Goal: Find specific page/section: Find specific page/section

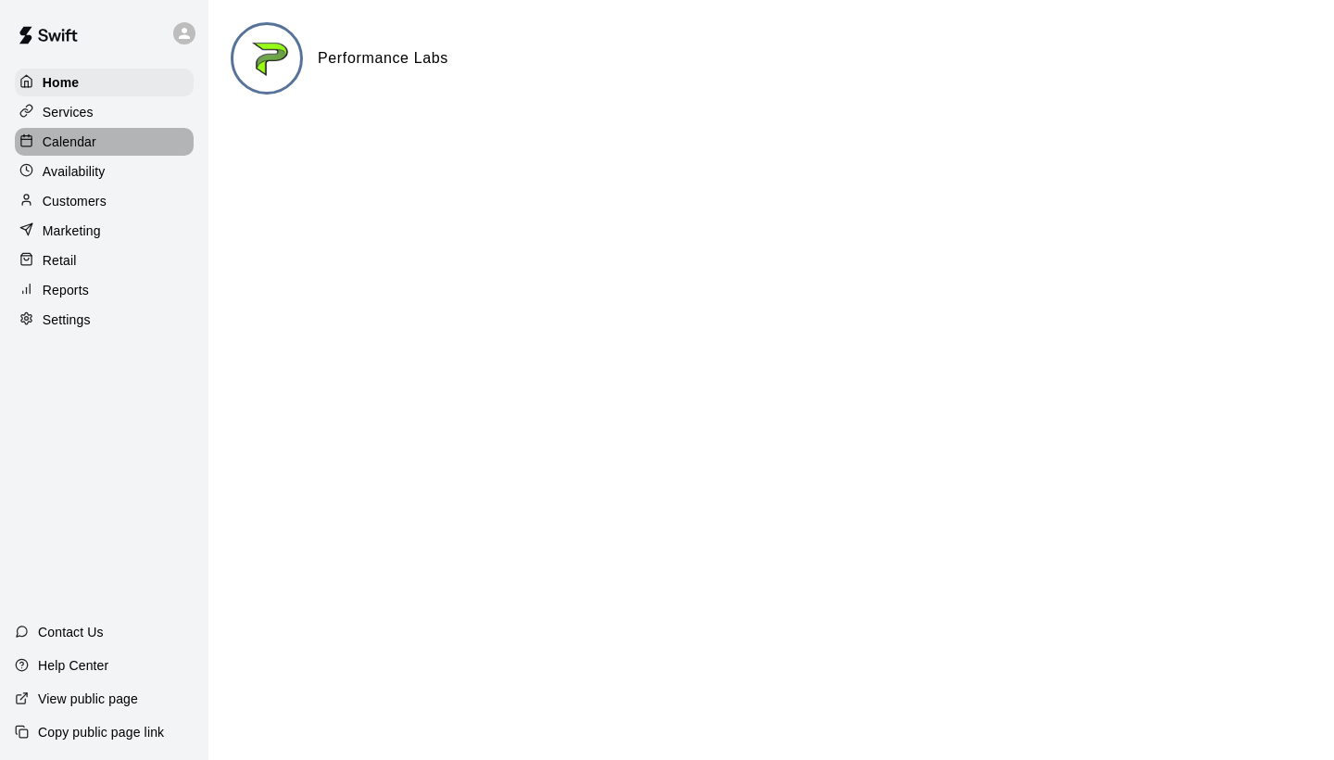
click at [81, 146] on p "Calendar" at bounding box center [70, 141] width 54 height 19
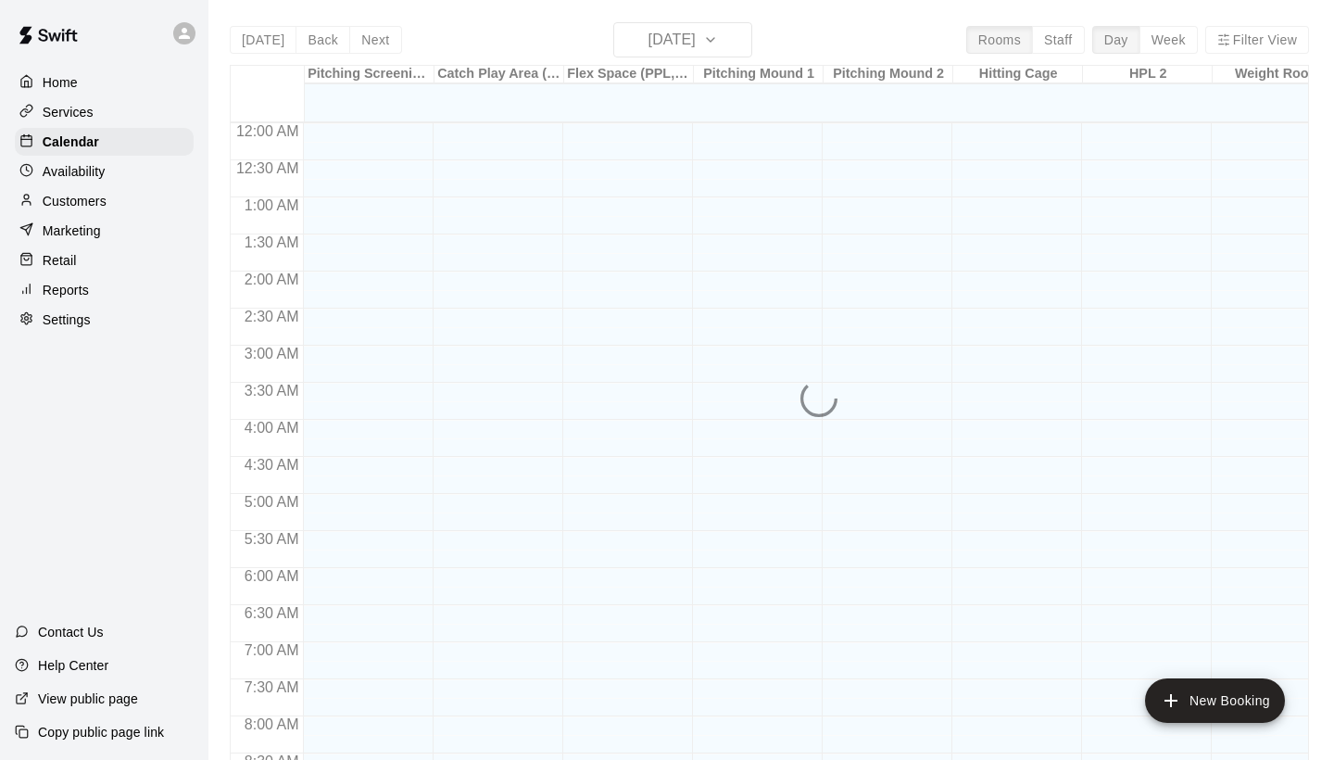
scroll to position [1066, 0]
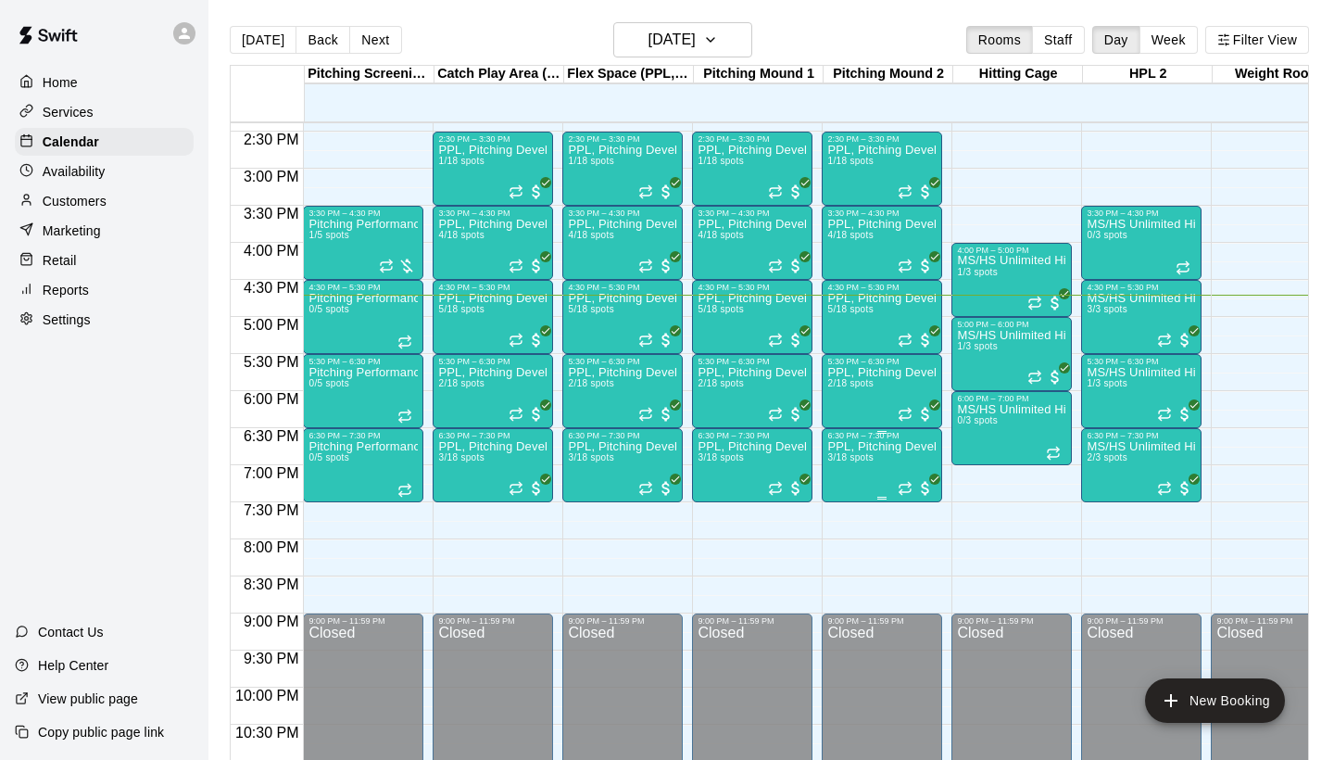
click at [844, 446] on p "PPL, Pitching Development Session" at bounding box center [881, 446] width 109 height 0
click at [851, 520] on img "edit" at bounding box center [846, 510] width 21 height 21
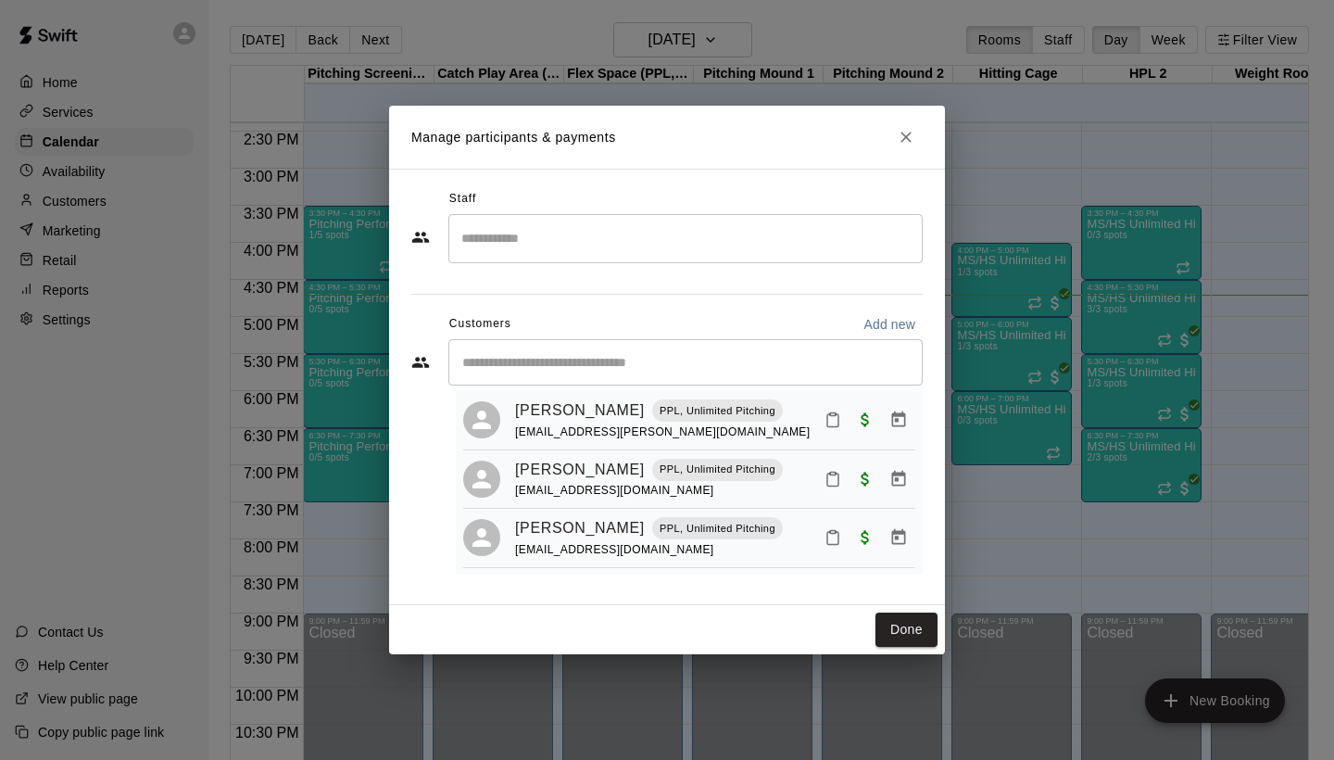
scroll to position [42, 0]
click at [913, 138] on icon "Close" at bounding box center [906, 137] width 19 height 19
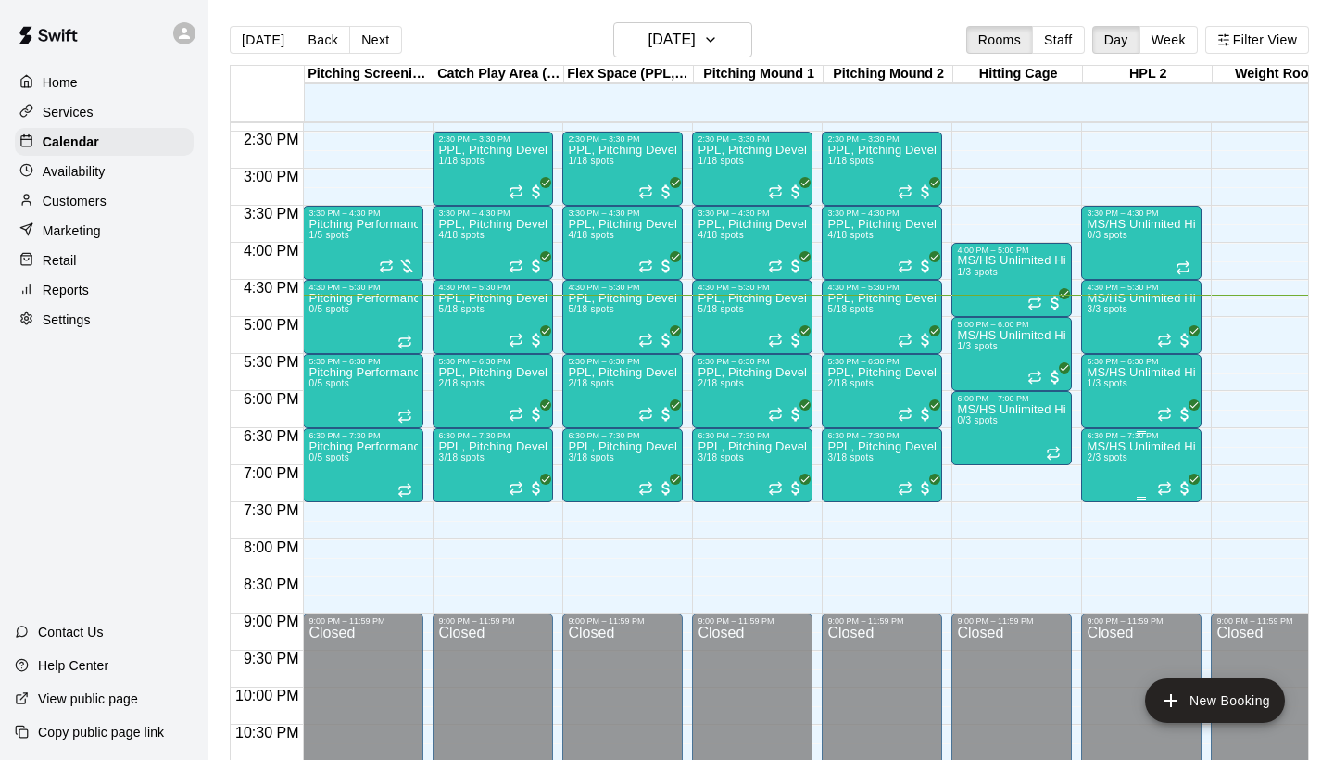
click at [1133, 446] on p "MS/HS Unlimited Hitting" at bounding box center [1141, 446] width 109 height 0
click at [1100, 520] on img "edit" at bounding box center [1106, 510] width 21 height 21
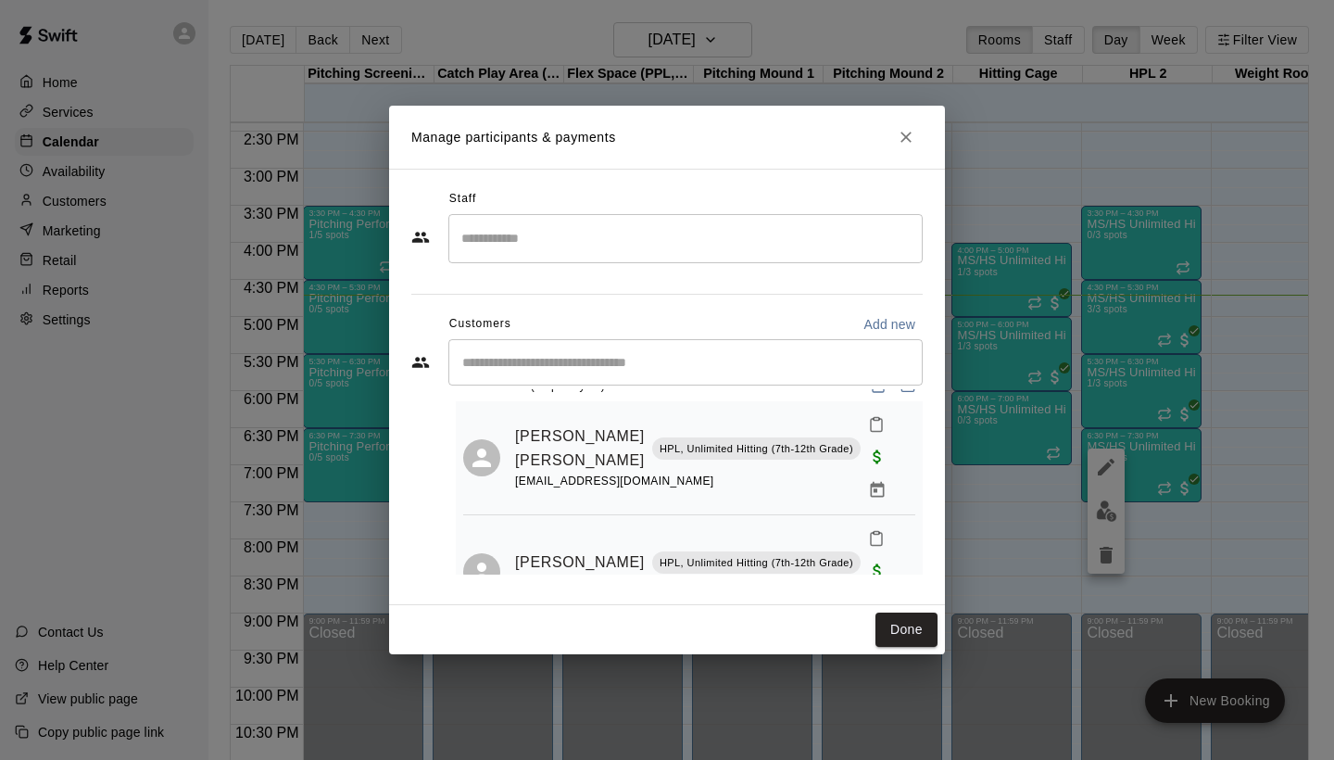
scroll to position [31, 0]
click at [900, 133] on icon "Close" at bounding box center [906, 137] width 19 height 19
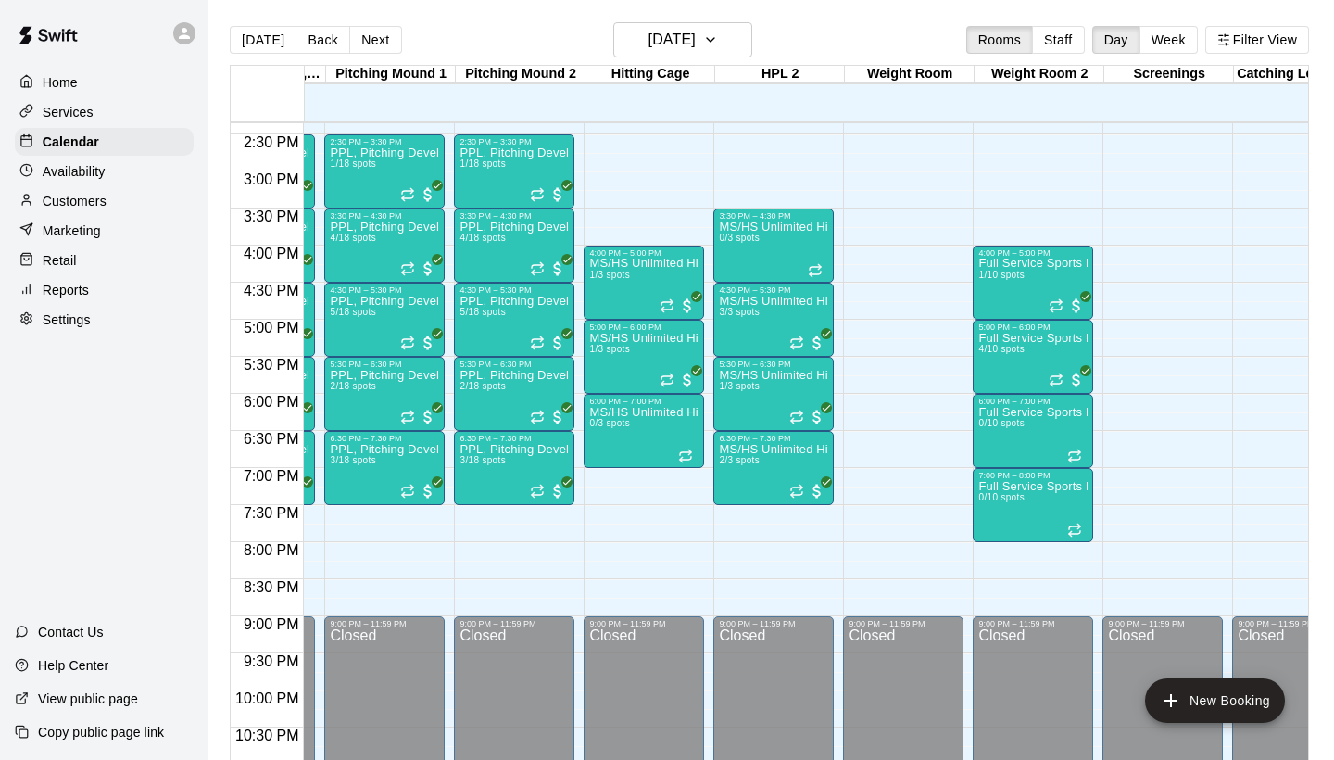
scroll to position [1062, 370]
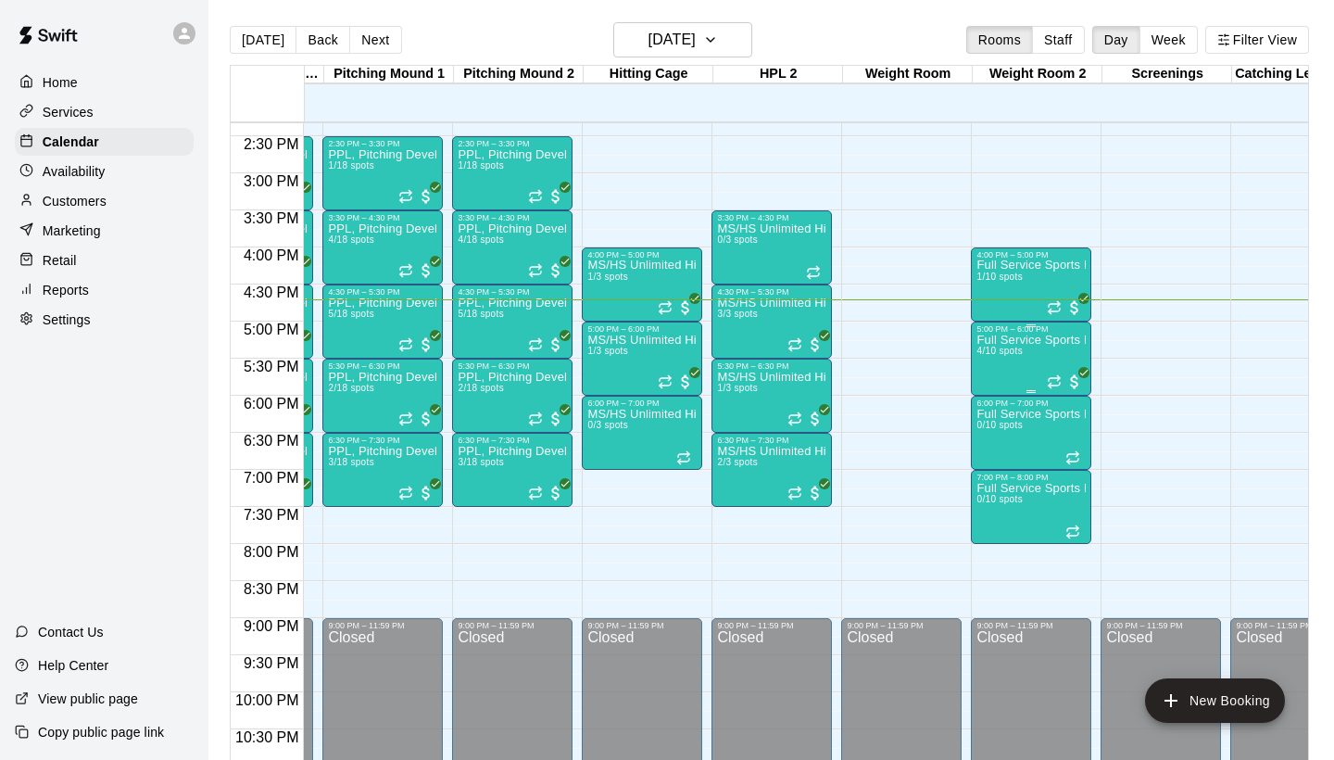
click at [1022, 354] on span "4/10 spots" at bounding box center [998, 351] width 45 height 10
click at [990, 414] on img "edit" at bounding box center [996, 409] width 21 height 21
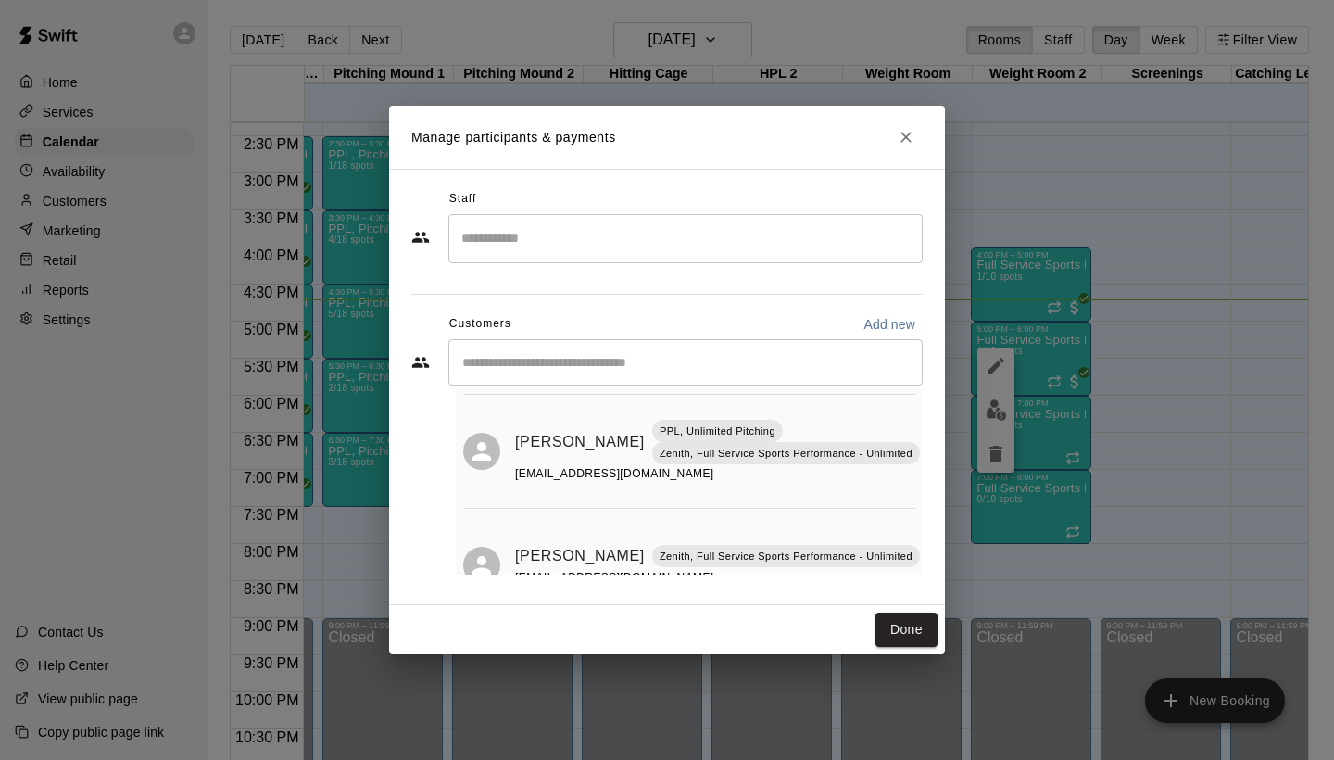
scroll to position [259, 0]
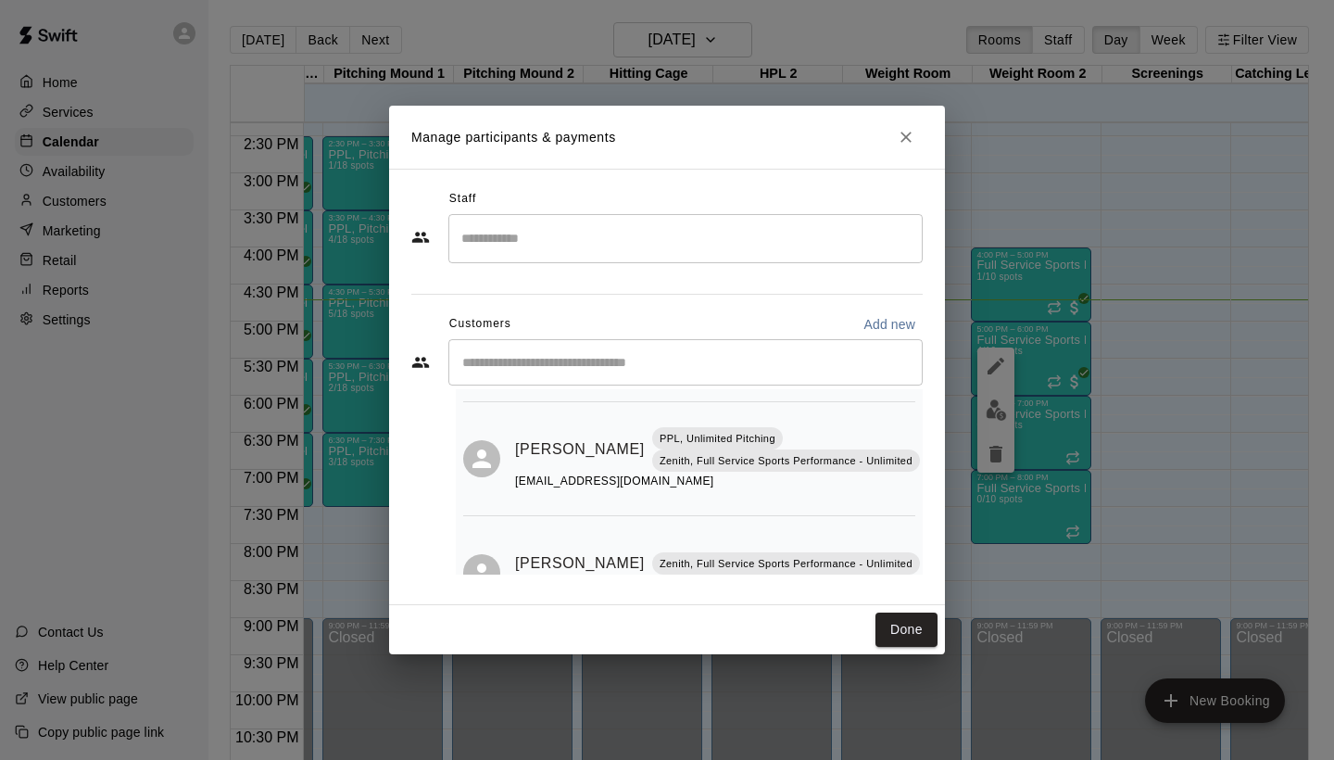
click at [903, 145] on icon "Close" at bounding box center [906, 137] width 19 height 19
